Goal: Task Accomplishment & Management: Manage account settings

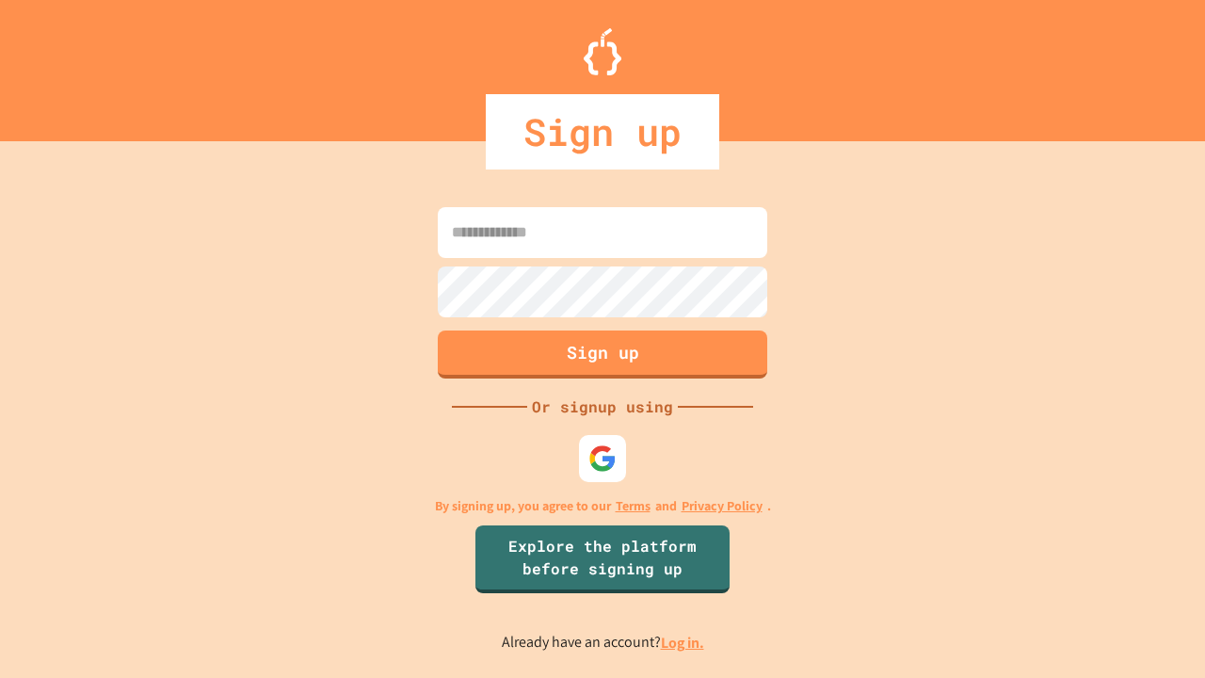
click at [684, 642] on link "Log in." at bounding box center [682, 643] width 43 height 20
